Goal: Book appointment/travel/reservation

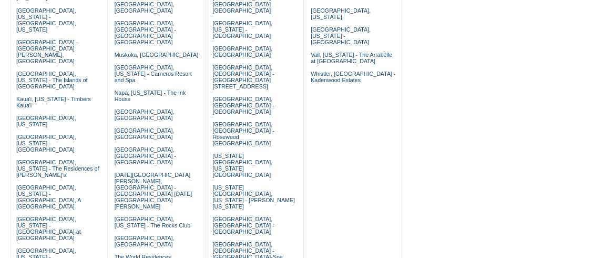
scroll to position [331, 0]
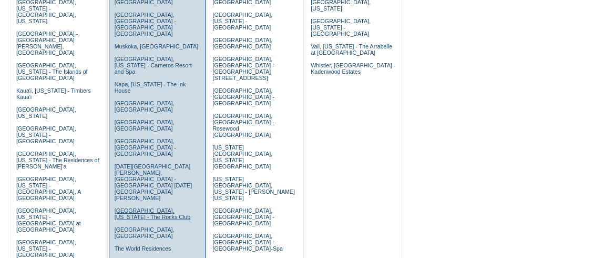
click at [132, 207] on link "Scottsdale, Arizona - The Rocks Club" at bounding box center [153, 213] width 76 height 13
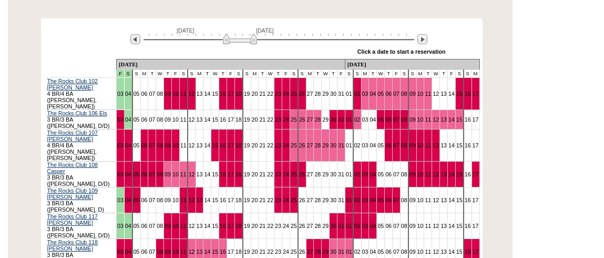
scroll to position [192, 0]
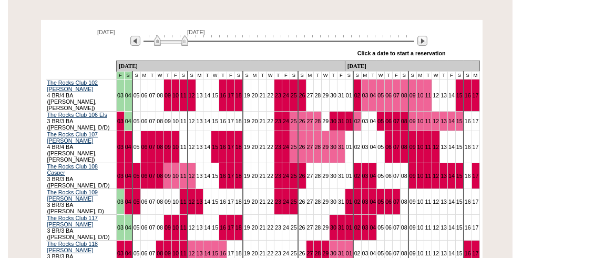
drag, startPoint x: 226, startPoint y: 45, endPoint x: 157, endPoint y: 39, distance: 69.2
click at [157, 39] on img at bounding box center [171, 40] width 34 height 11
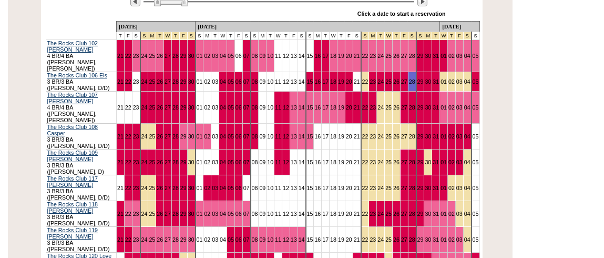
scroll to position [229, 0]
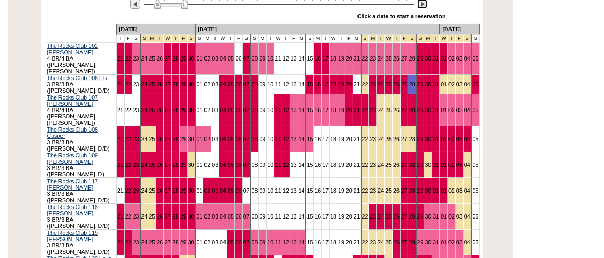
click at [424, 6] on img at bounding box center [422, 4] width 10 height 10
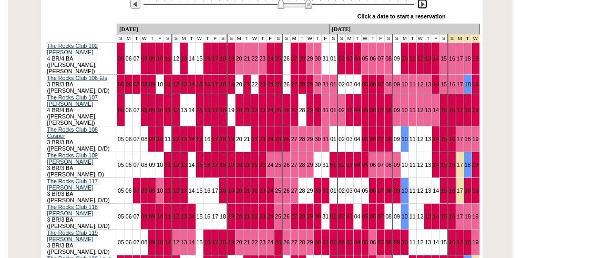
drag, startPoint x: 192, startPoint y: 5, endPoint x: 306, endPoint y: 14, distance: 113.9
click at [306, 14] on div "[DATE] [DATE] » Apply these dates to all the calendars on this page Click a dat…" at bounding box center [262, 5] width 436 height 38
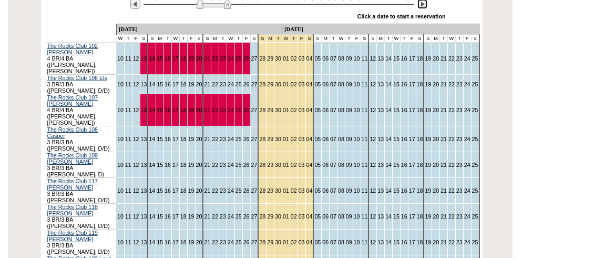
drag, startPoint x: 279, startPoint y: 5, endPoint x: 199, endPoint y: 6, distance: 79.9
click at [199, 6] on img at bounding box center [214, 3] width 34 height 11
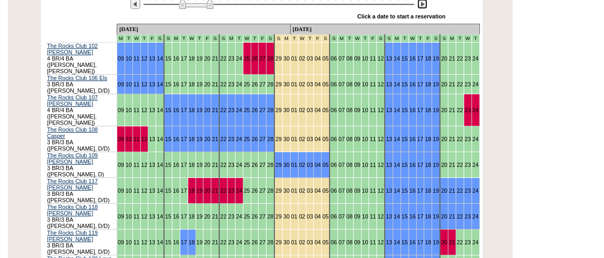
drag, startPoint x: 199, startPoint y: 6, endPoint x: 180, endPoint y: 5, distance: 18.5
click at [180, 5] on img at bounding box center [196, 3] width 34 height 11
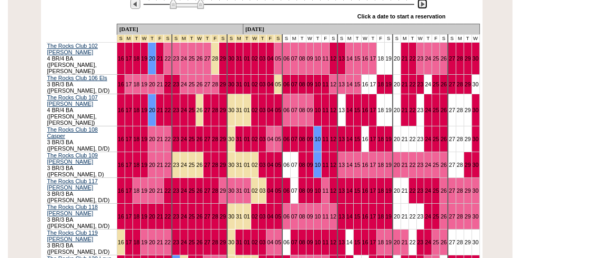
drag, startPoint x: 180, startPoint y: 6, endPoint x: 170, endPoint y: 4, distance: 9.6
click at [170, 4] on img at bounding box center [187, 3] width 34 height 11
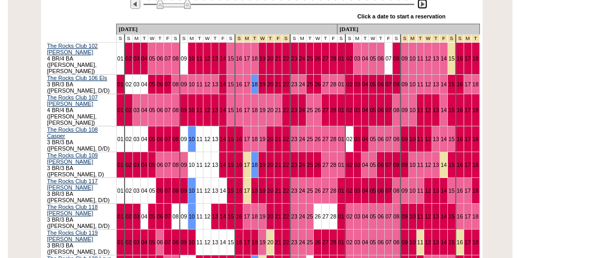
drag, startPoint x: 170, startPoint y: 4, endPoint x: 157, endPoint y: 4, distance: 13.2
click at [157, 4] on img at bounding box center [174, 3] width 34 height 11
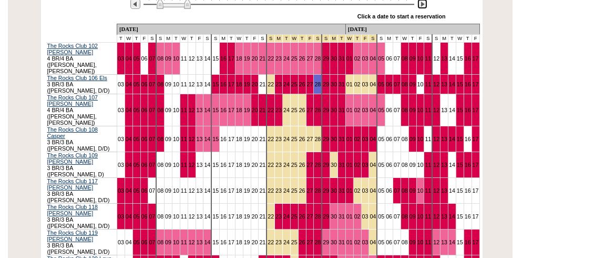
click at [421, 6] on img at bounding box center [422, 4] width 10 height 10
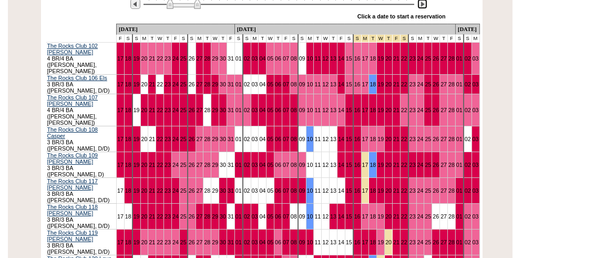
click at [421, 6] on img at bounding box center [422, 4] width 10 height 10
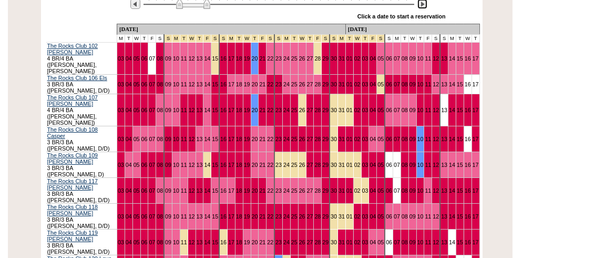
click at [421, 6] on img at bounding box center [422, 4] width 10 height 10
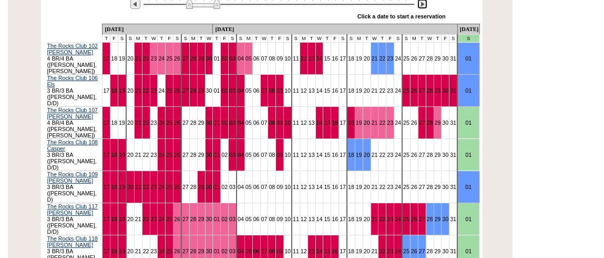
click at [421, 6] on img at bounding box center [422, 4] width 10 height 10
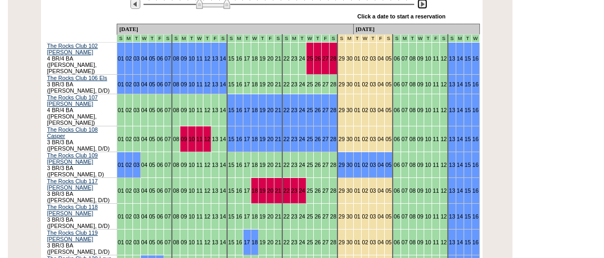
click at [421, 6] on img at bounding box center [422, 4] width 10 height 10
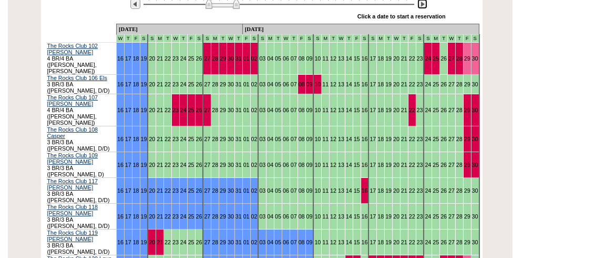
click at [421, 6] on img at bounding box center [422, 4] width 10 height 10
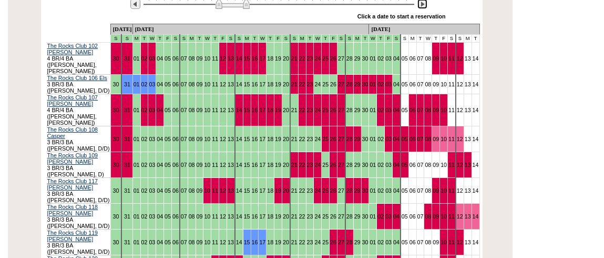
click at [421, 6] on img at bounding box center [422, 4] width 10 height 10
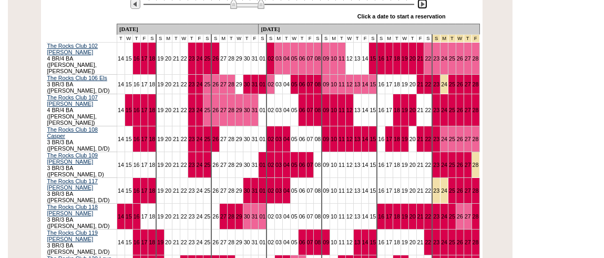
click at [261, 6] on img at bounding box center [247, 3] width 34 height 11
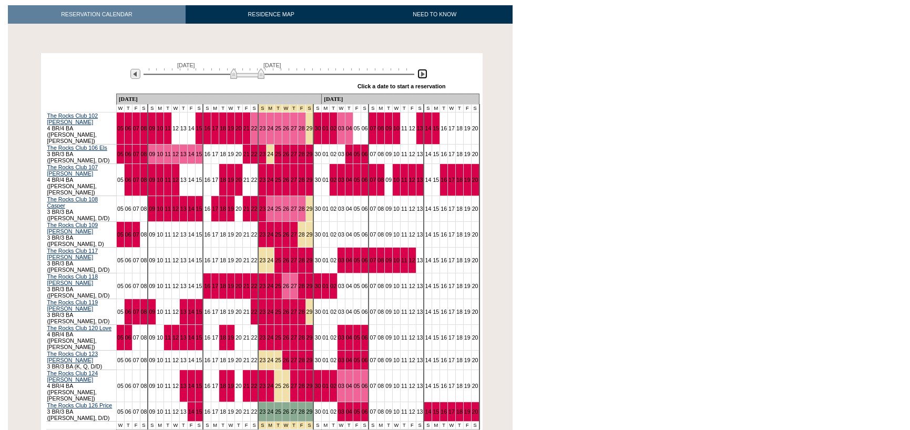
scroll to position [0, 0]
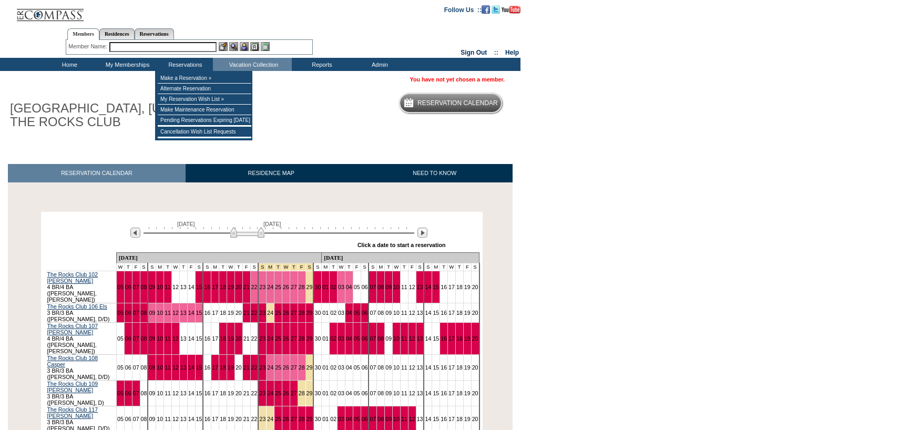
click at [171, 41] on div "Member Name: Destination or Residence: ReservationId:" at bounding box center [189, 47] width 247 height 15
click at [176, 47] on input "text" at bounding box center [162, 47] width 107 height 10
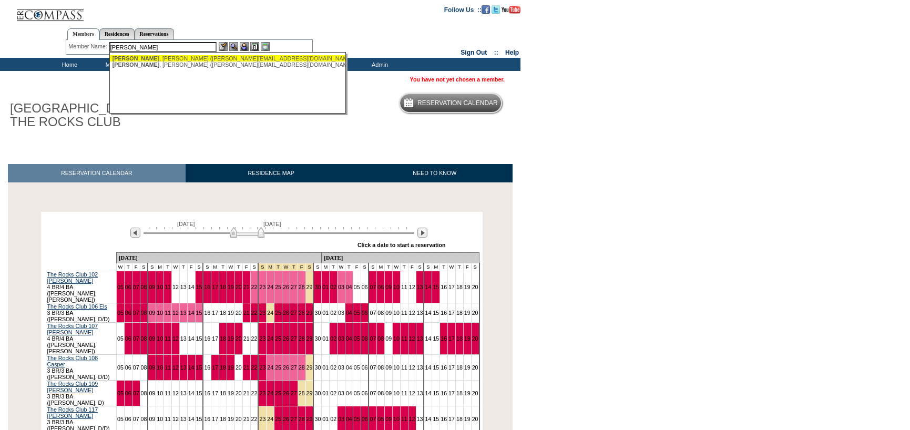
click at [170, 57] on div "[PERSON_NAME] ([PERSON_NAME][EMAIL_ADDRESS][DOMAIN_NAME])" at bounding box center [228, 58] width 231 height 6
type input "[PERSON_NAME] ([PERSON_NAME][EMAIL_ADDRESS][DOMAIN_NAME])"
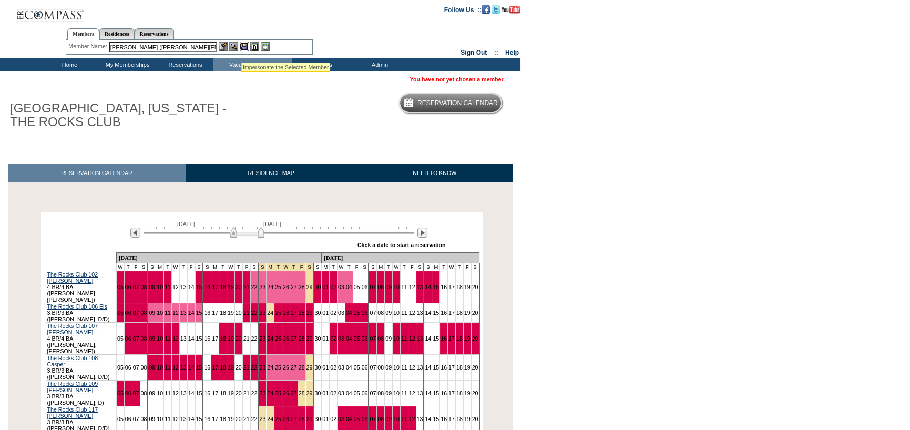
click at [244, 45] on img at bounding box center [244, 46] width 9 height 9
click at [232, 51] on div "Member Name: [PERSON_NAME] ([PERSON_NAME][EMAIL_ADDRESS][DOMAIN_NAME]) [PERSON_…" at bounding box center [189, 47] width 242 height 10
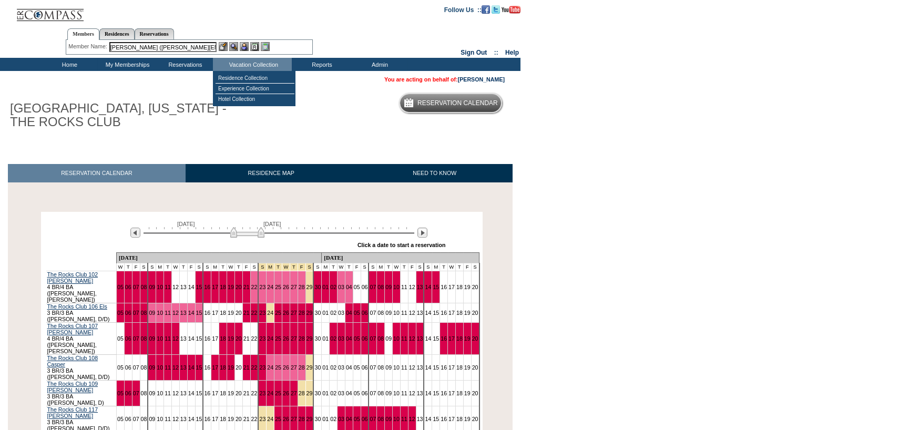
click at [239, 48] on div at bounding box center [244, 46] width 51 height 9
click at [243, 46] on img at bounding box center [244, 46] width 9 height 9
click at [231, 48] on img at bounding box center [233, 46] width 9 height 9
